Goal: Information Seeking & Learning: Learn about a topic

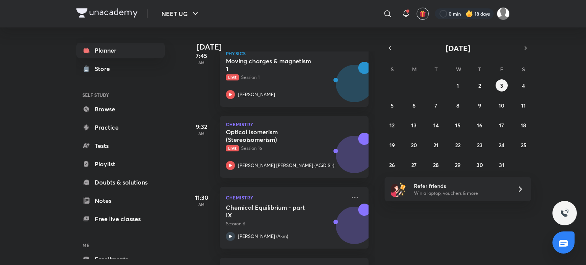
scroll to position [194, 0]
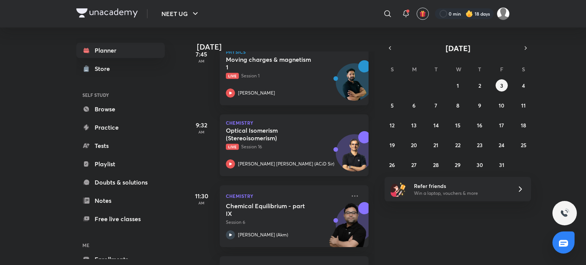
click at [321, 151] on div "Optical Isomerism (Stereoisomerism) Live Session 16 Ajit Chandra Divedi (ACiD S…" at bounding box center [286, 148] width 120 height 42
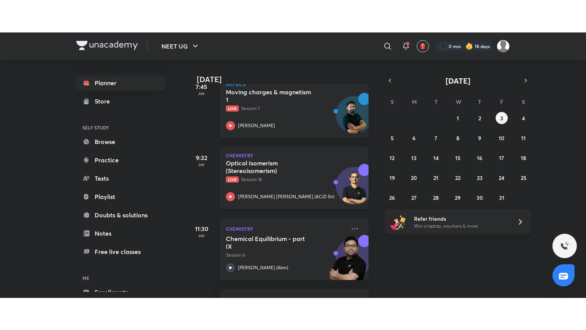
scroll to position [0, 0]
